Goal: Task Accomplishment & Management: Complete application form

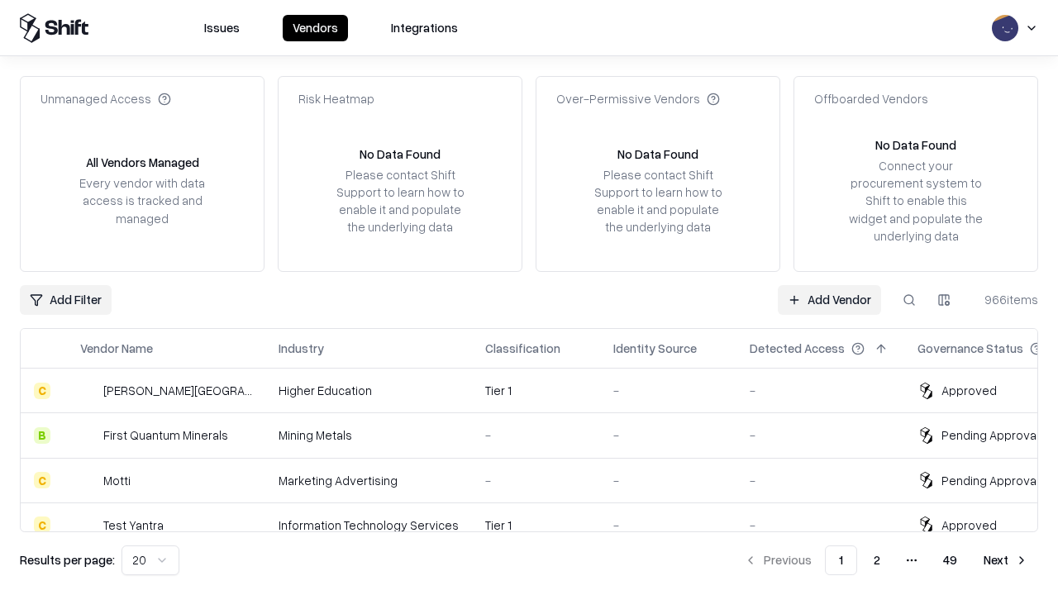
click at [829, 299] on link "Add Vendor" at bounding box center [829, 300] width 103 height 30
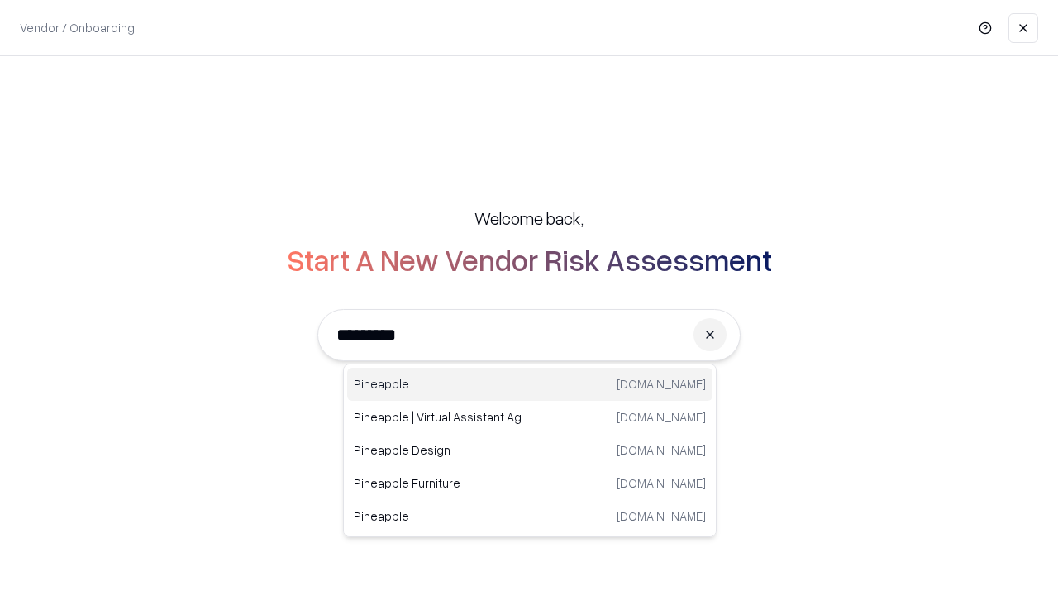
click at [530, 384] on div "Pineapple [DOMAIN_NAME]" at bounding box center [529, 384] width 365 height 33
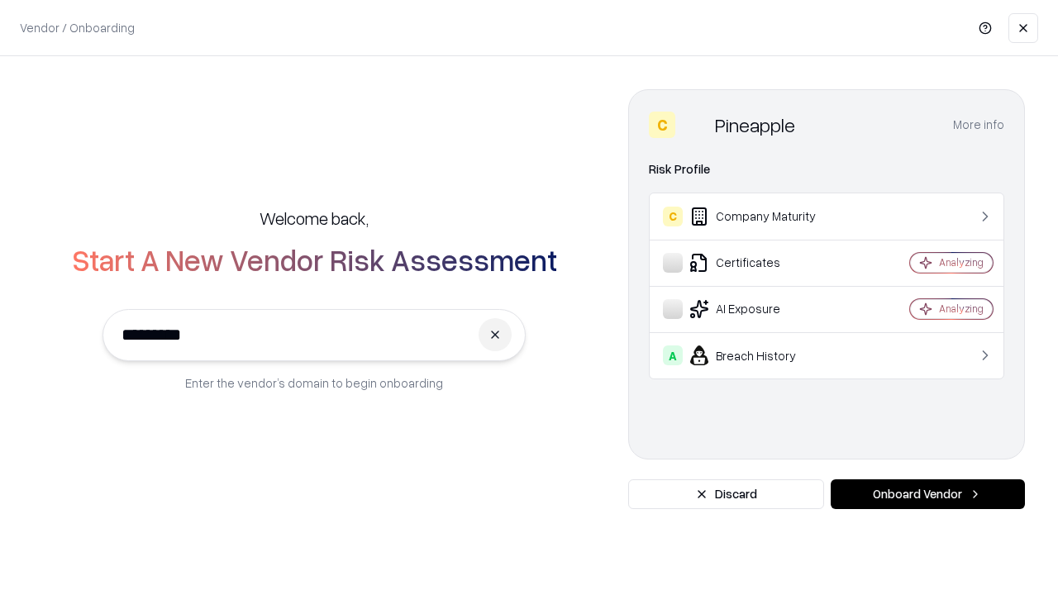
type input "*********"
click at [928, 494] on button "Onboard Vendor" at bounding box center [928, 494] width 194 height 30
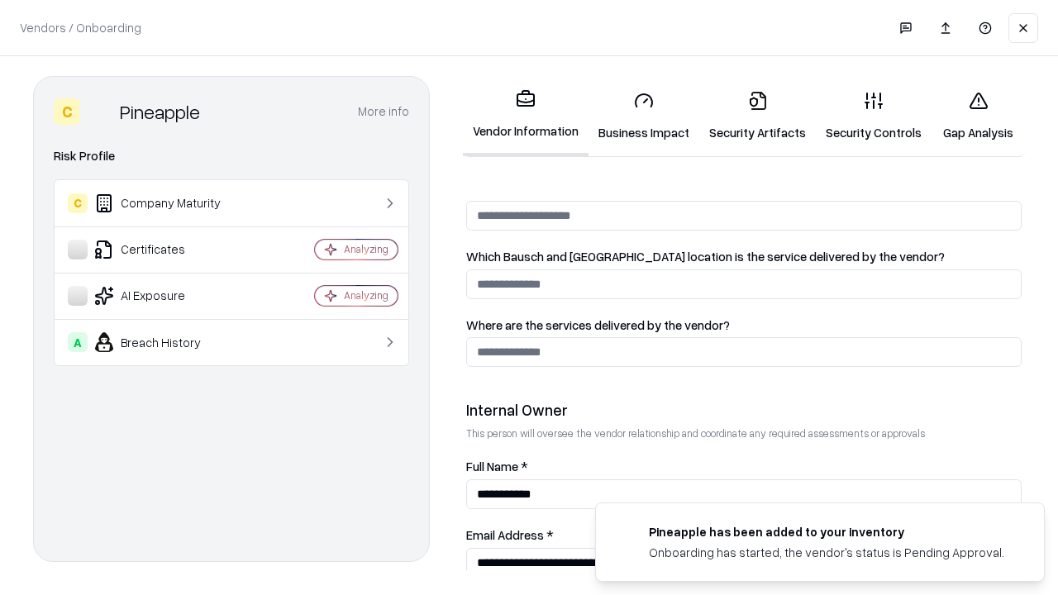
scroll to position [856, 0]
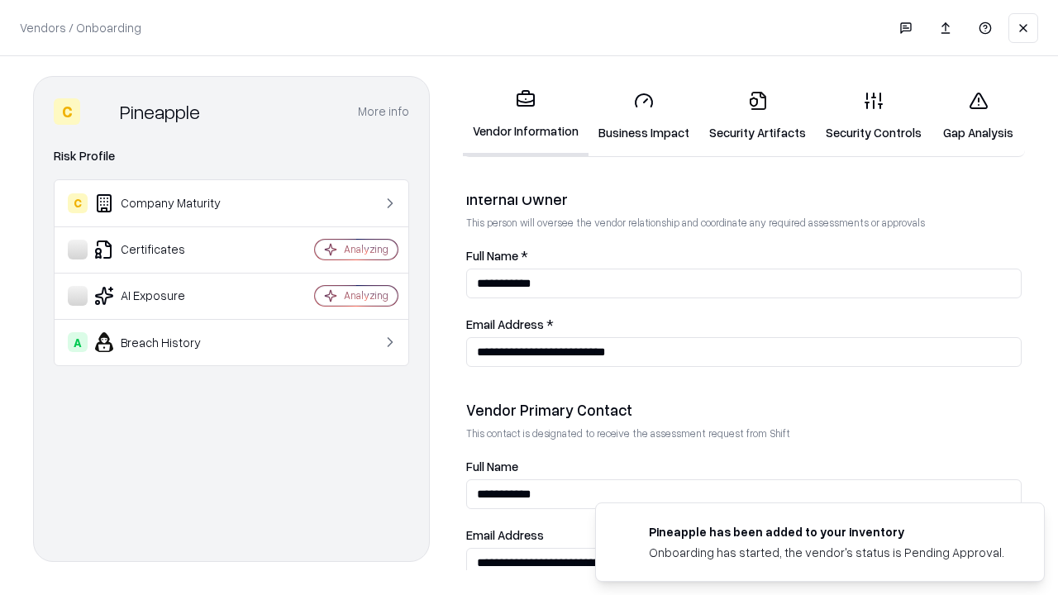
click at [644, 116] on link "Business Impact" at bounding box center [644, 116] width 111 height 77
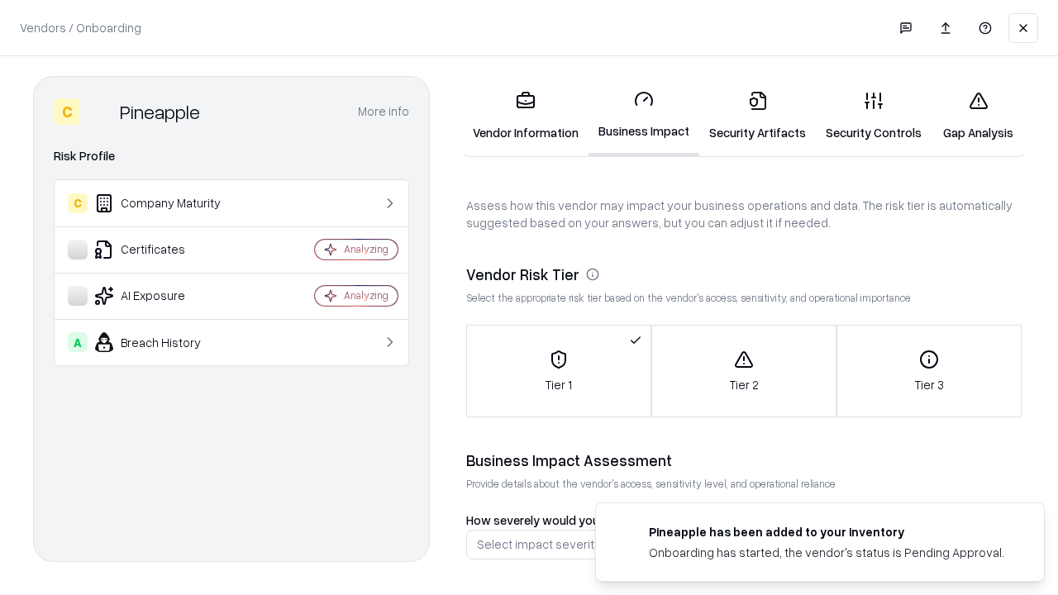
click at [757, 116] on link "Security Artifacts" at bounding box center [757, 116] width 117 height 77
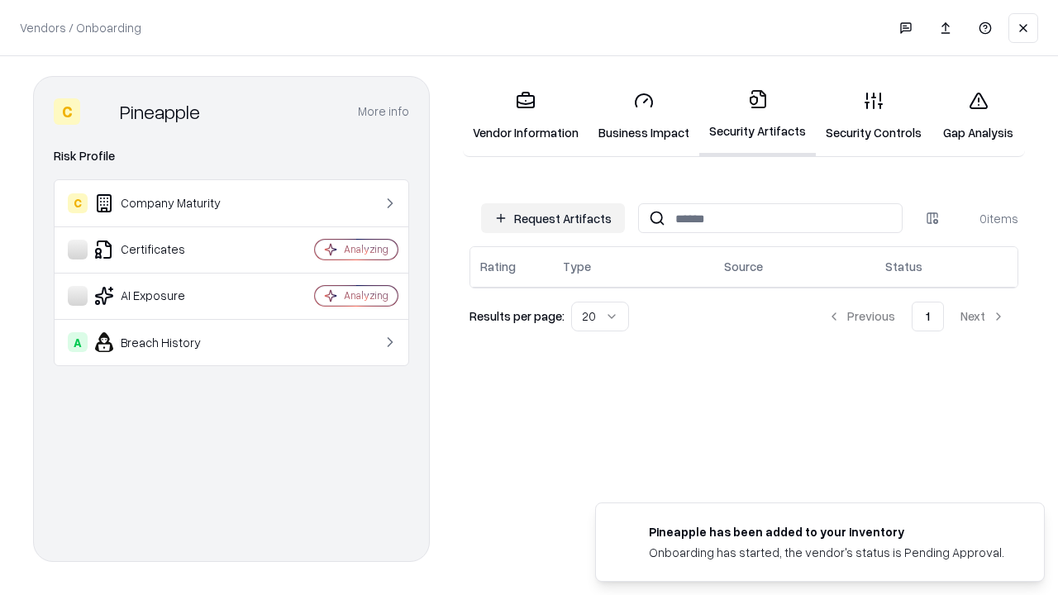
click at [553, 218] on button "Request Artifacts" at bounding box center [553, 218] width 144 height 30
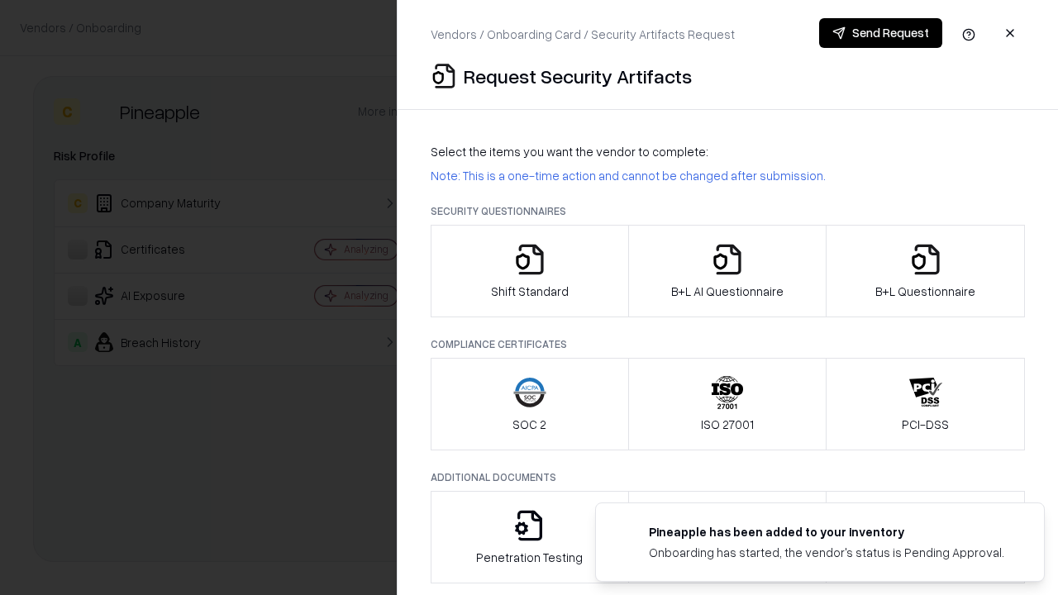
click at [529, 271] on icon "button" at bounding box center [529, 259] width 33 height 33
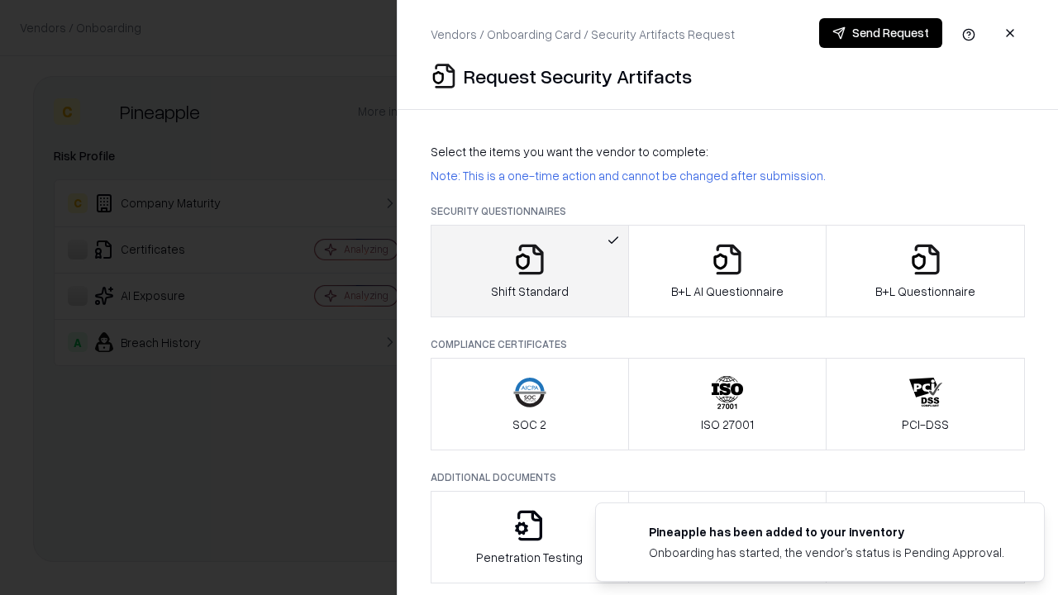
click at [880, 33] on button "Send Request" at bounding box center [880, 33] width 123 height 30
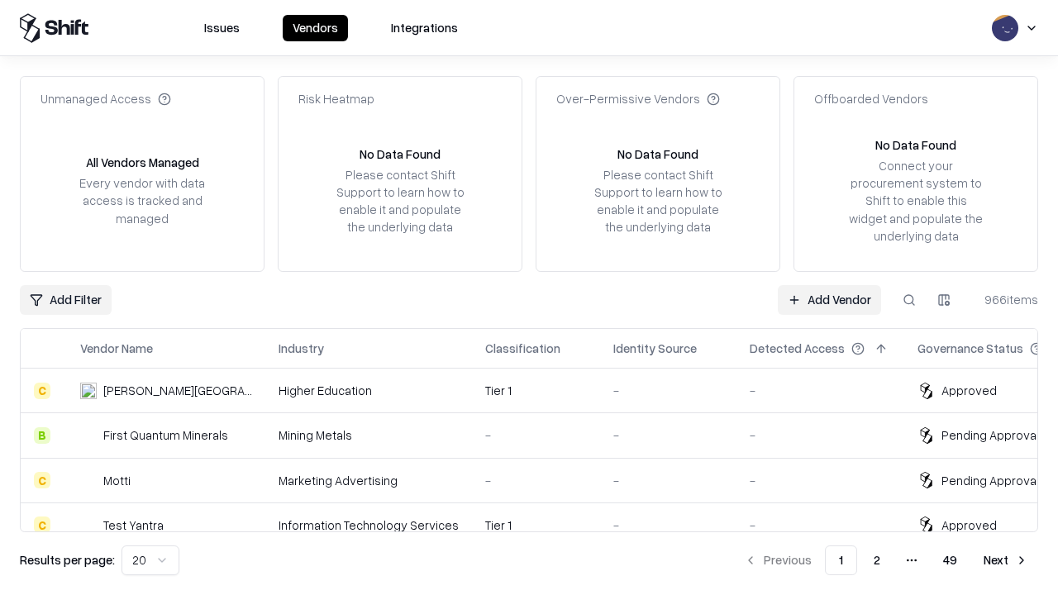
click at [909, 299] on button at bounding box center [909, 300] width 30 height 30
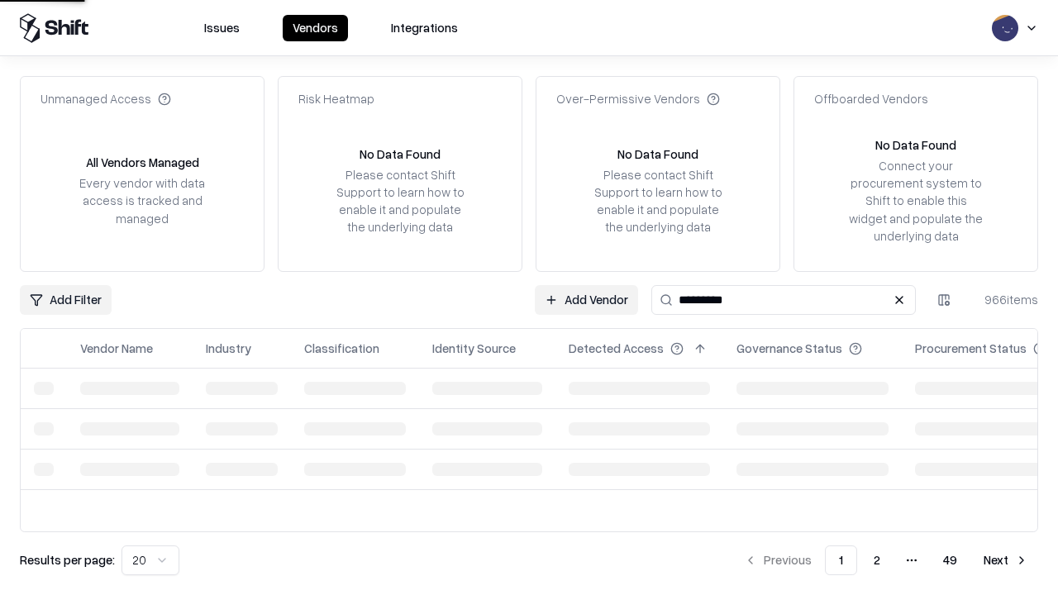
type input "*********"
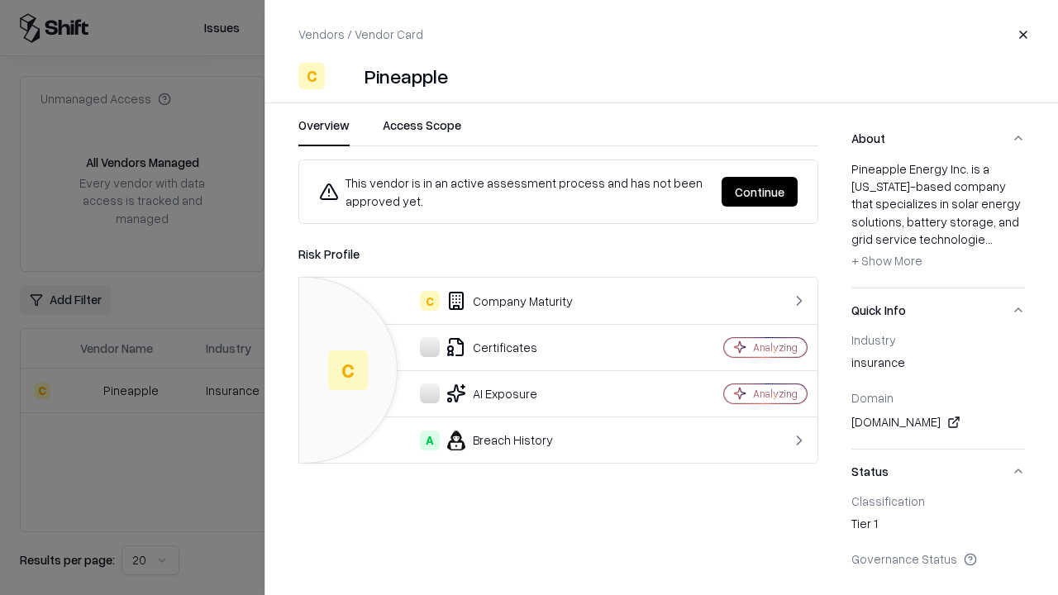
click at [760, 192] on button "Continue" at bounding box center [760, 192] width 76 height 30
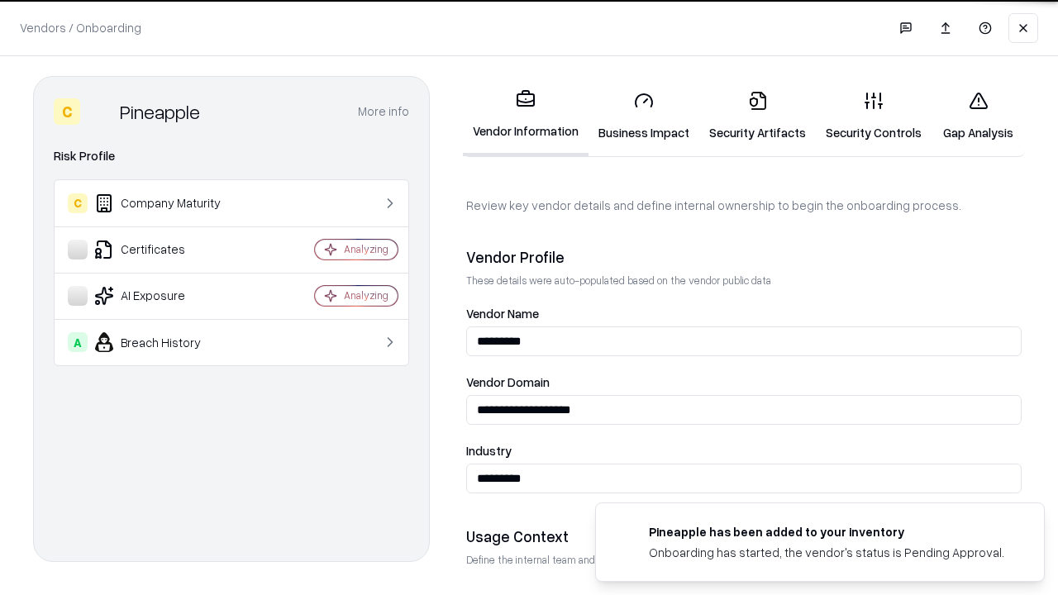
click at [757, 116] on link "Security Artifacts" at bounding box center [757, 116] width 117 height 77
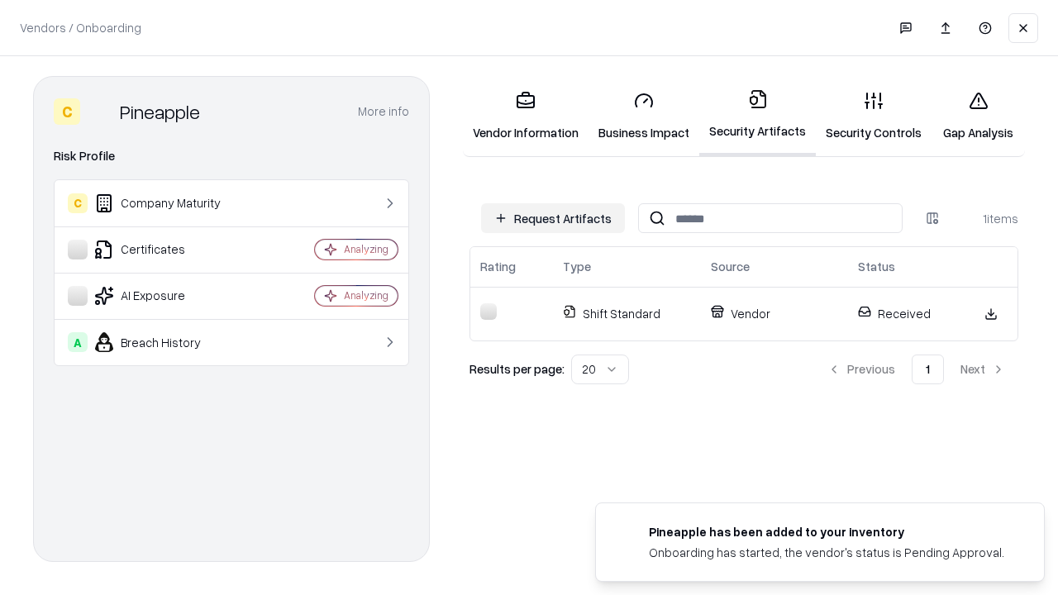
click at [874, 116] on link "Security Controls" at bounding box center [874, 116] width 116 height 77
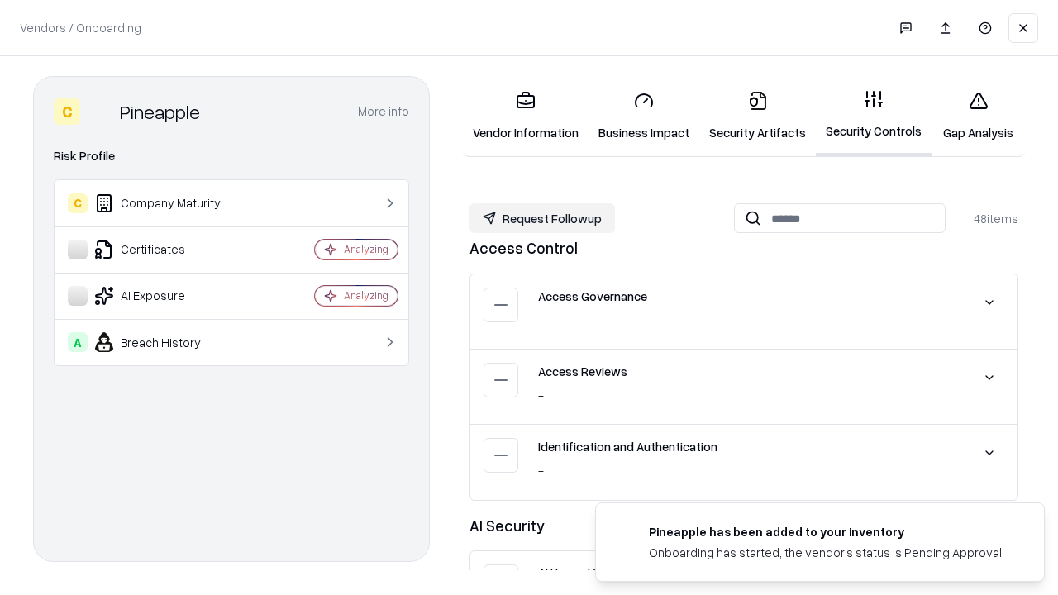
click at [542, 218] on button "Request Followup" at bounding box center [542, 218] width 145 height 30
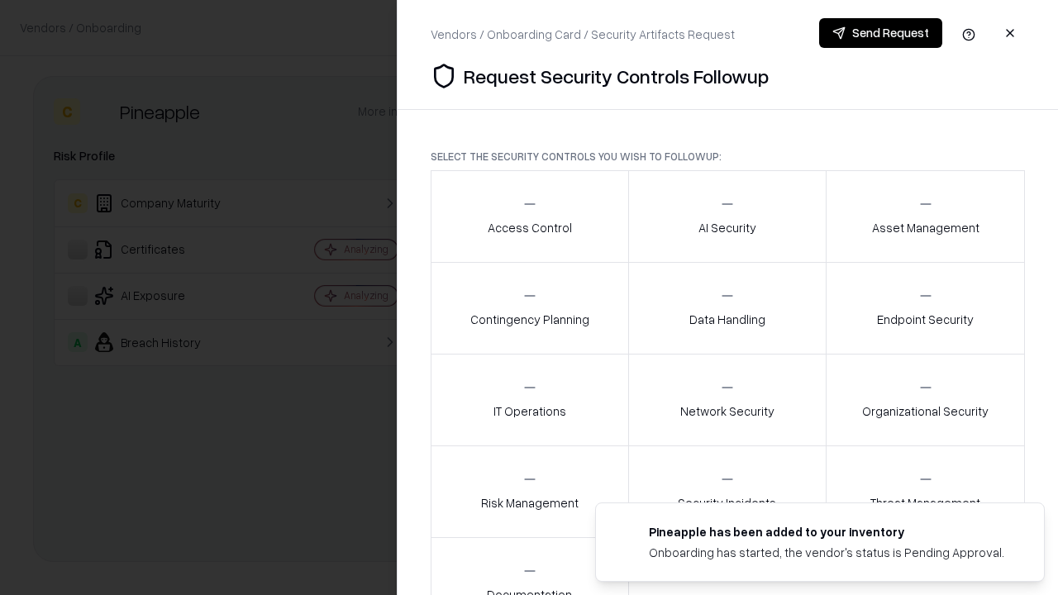
click at [529, 217] on div "Access Control" at bounding box center [530, 216] width 84 height 41
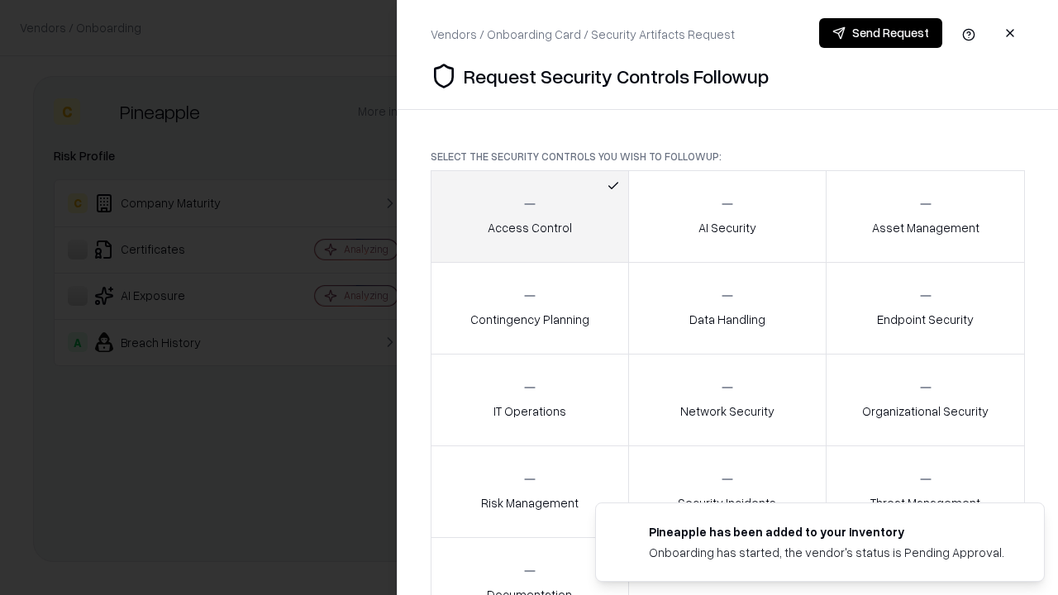
click at [880, 33] on button "Send Request" at bounding box center [880, 33] width 123 height 30
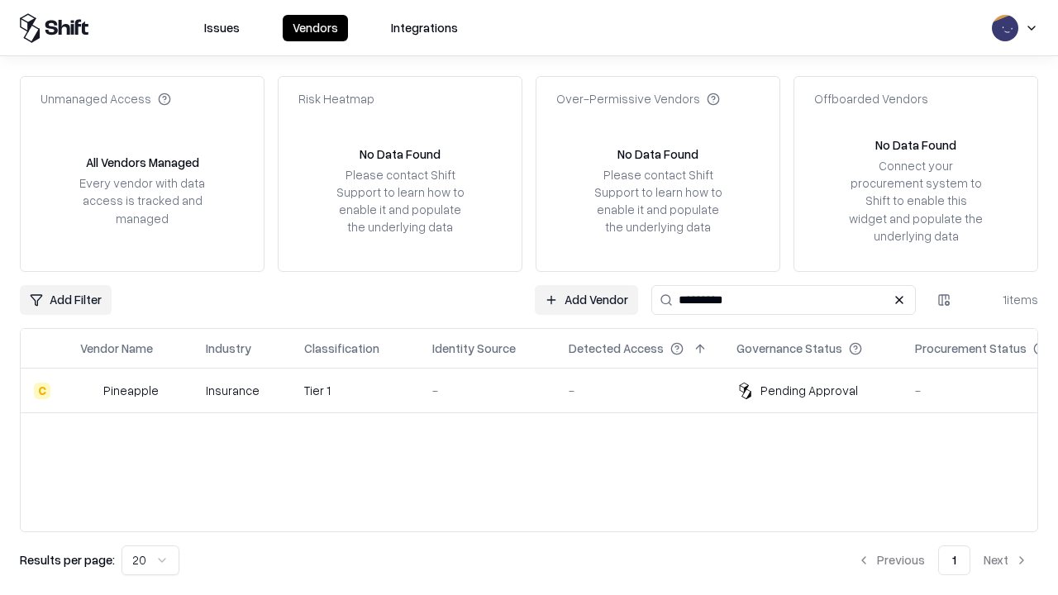
type input "*********"
click at [539, 390] on div "-" at bounding box center [487, 390] width 110 height 17
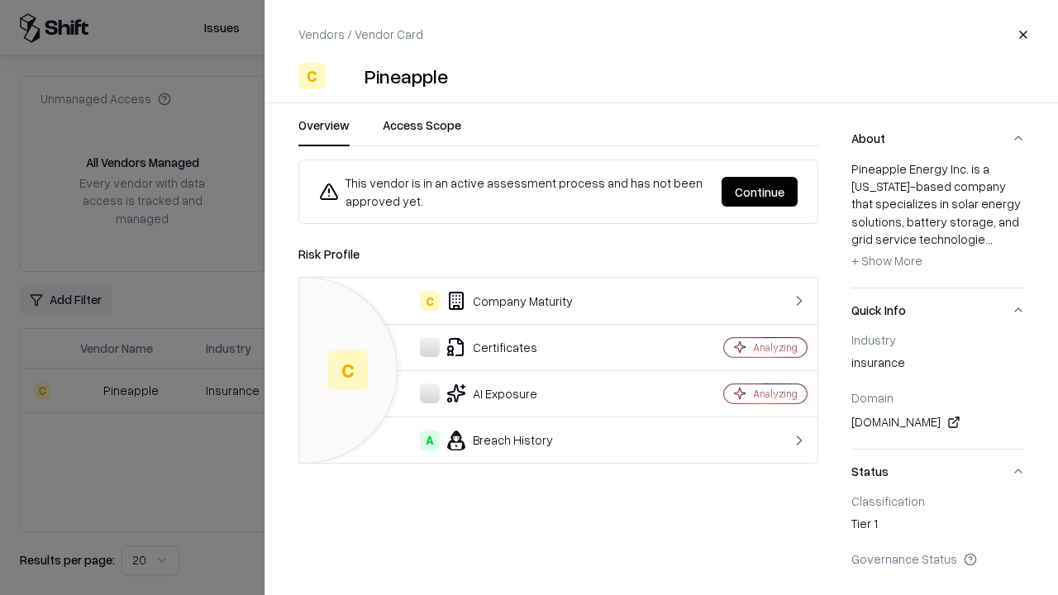
click at [760, 192] on button "Continue" at bounding box center [760, 192] width 76 height 30
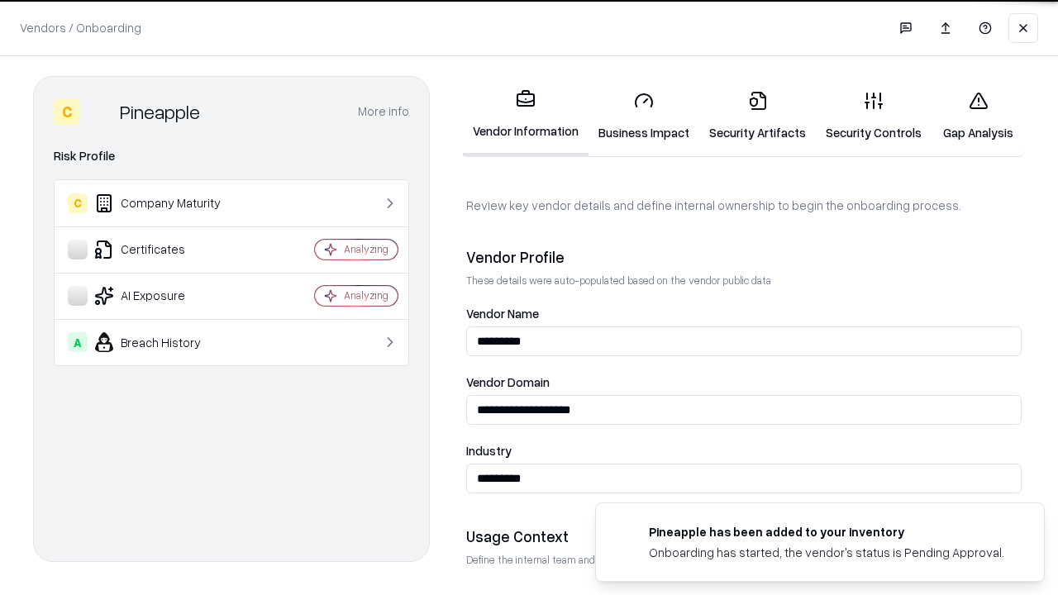
click at [978, 116] on link "Gap Analysis" at bounding box center [978, 116] width 93 height 77
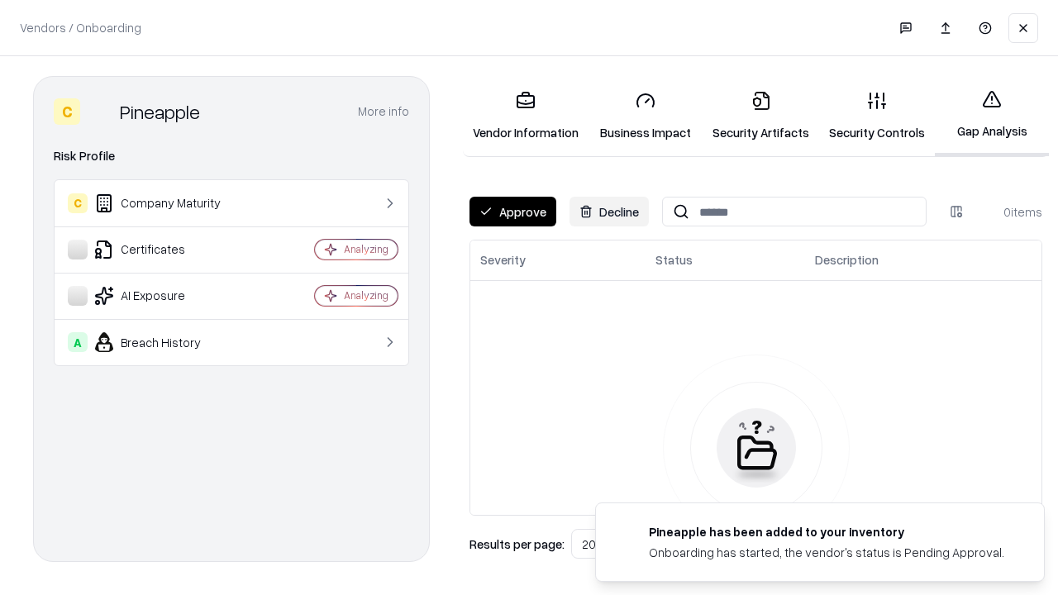
click at [513, 212] on button "Approve" at bounding box center [513, 212] width 87 height 30
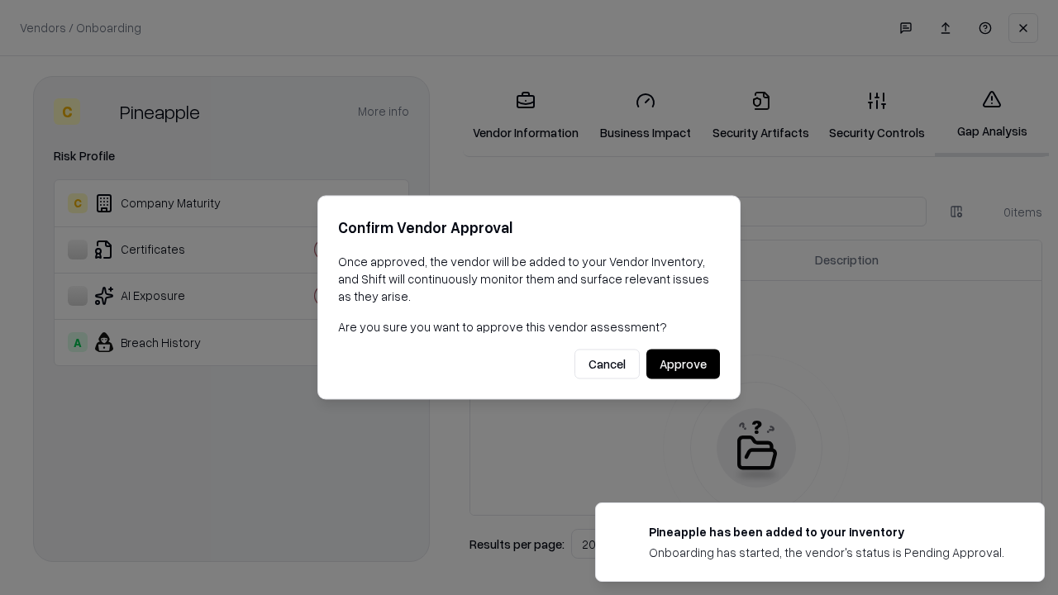
click at [683, 364] on button "Approve" at bounding box center [683, 365] width 74 height 30
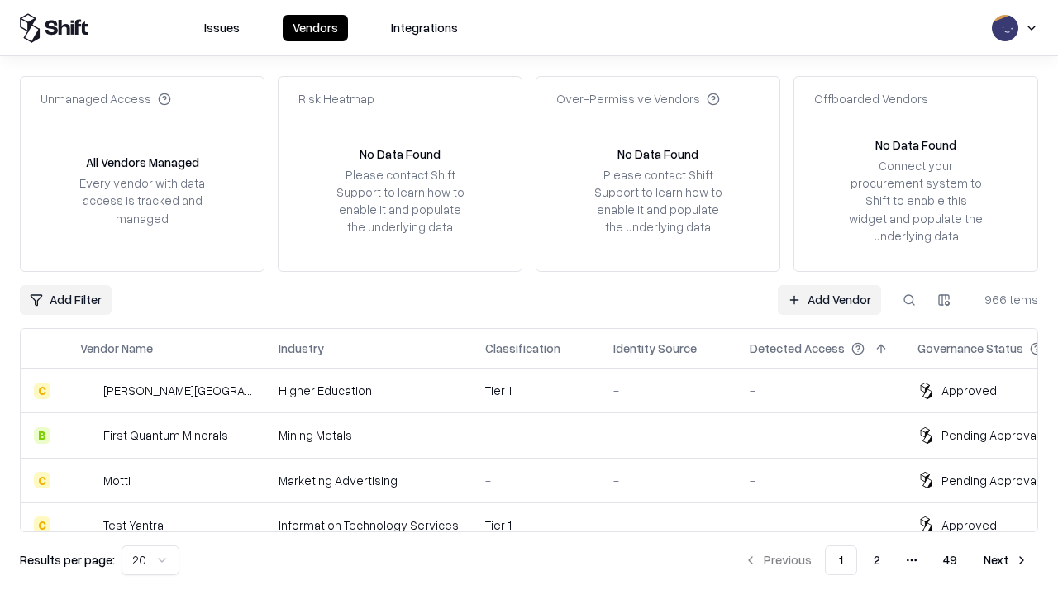
type input "*********"
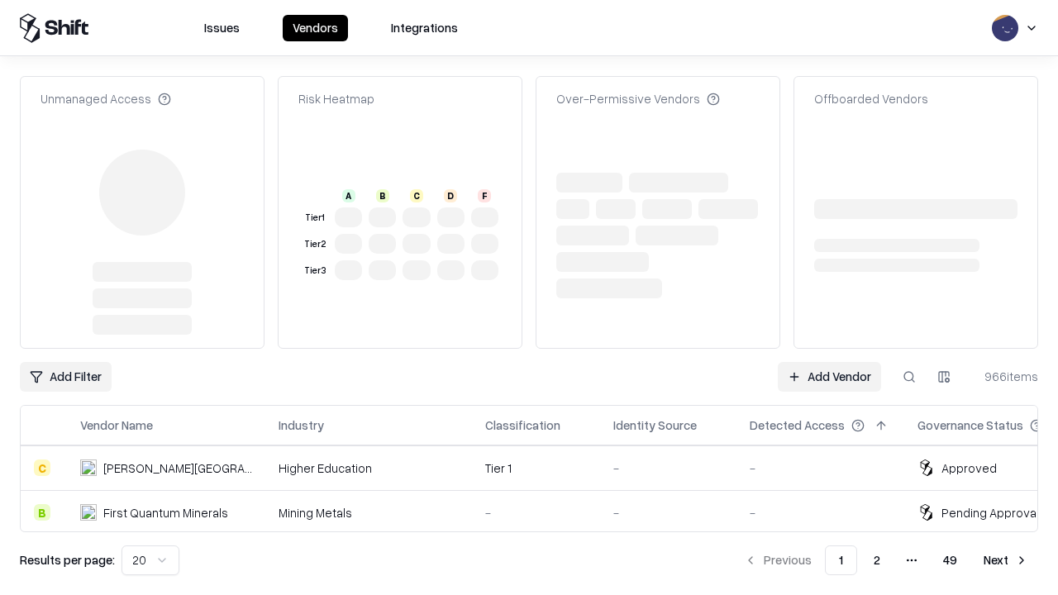
click at [829, 362] on link "Add Vendor" at bounding box center [829, 377] width 103 height 30
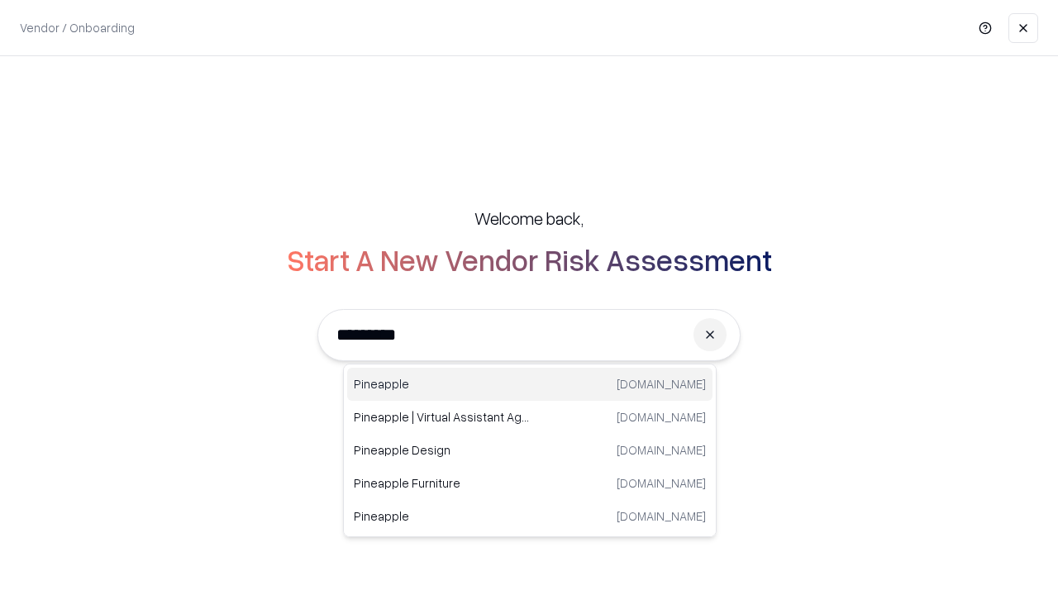
click at [530, 384] on div "Pineapple [DOMAIN_NAME]" at bounding box center [529, 384] width 365 height 33
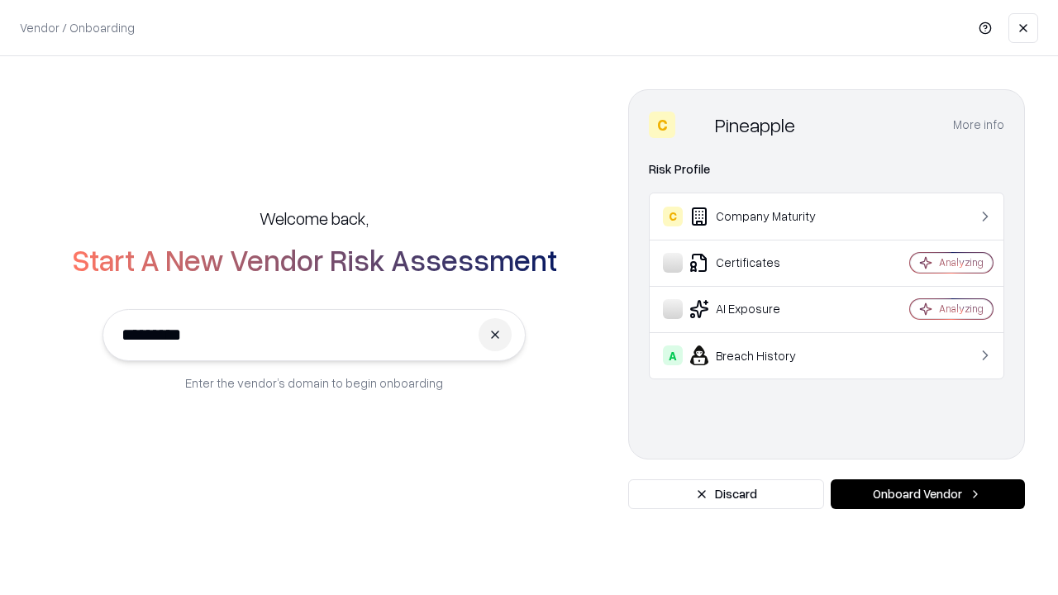
type input "*********"
click at [928, 494] on button "Onboard Vendor" at bounding box center [928, 494] width 194 height 30
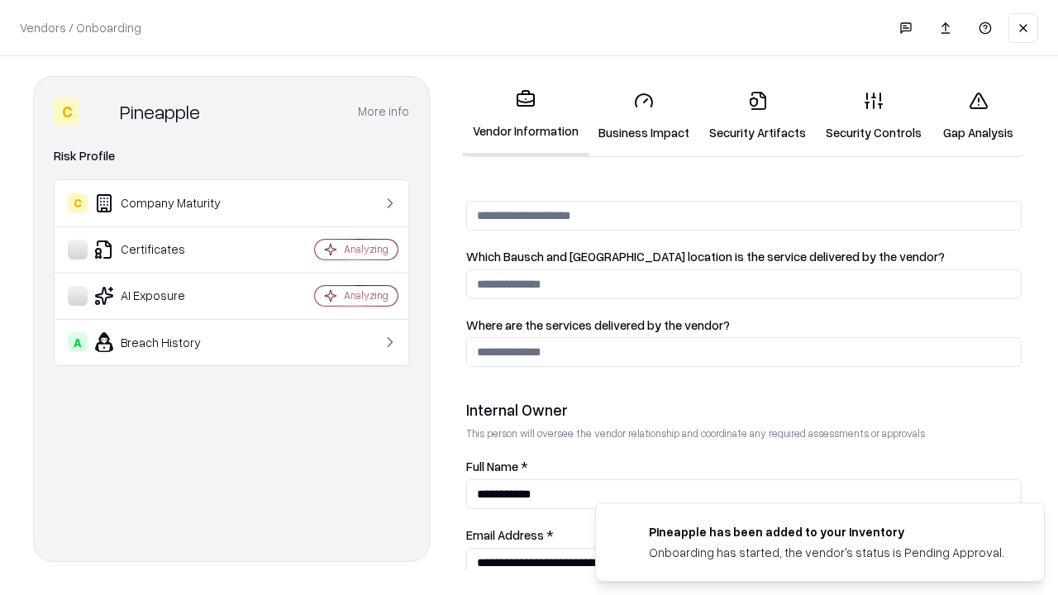
scroll to position [856, 0]
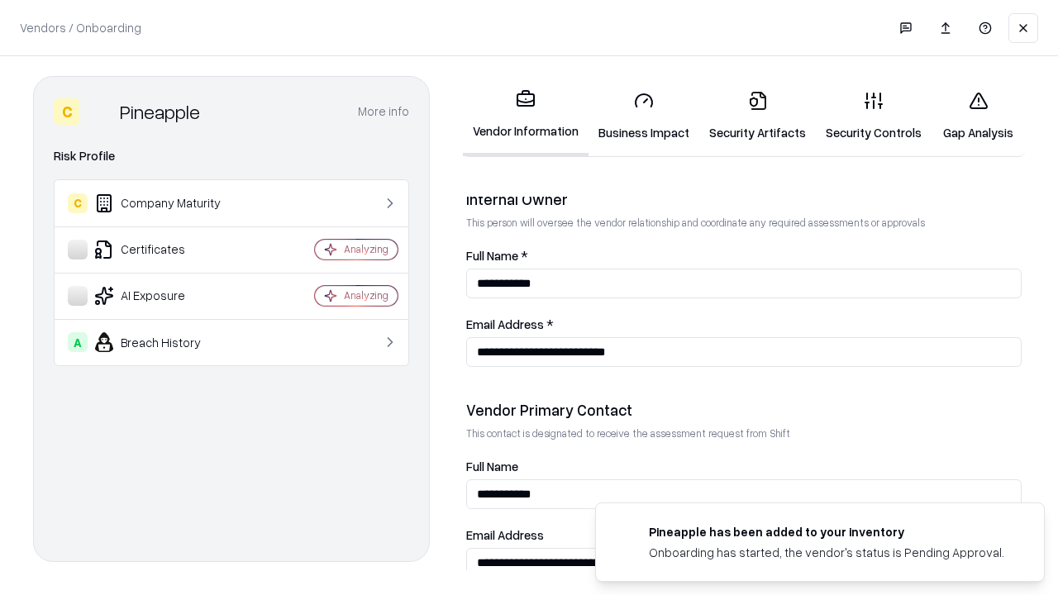
click at [978, 116] on link "Gap Analysis" at bounding box center [978, 116] width 93 height 77
